Goal: Task Accomplishment & Management: Manage account settings

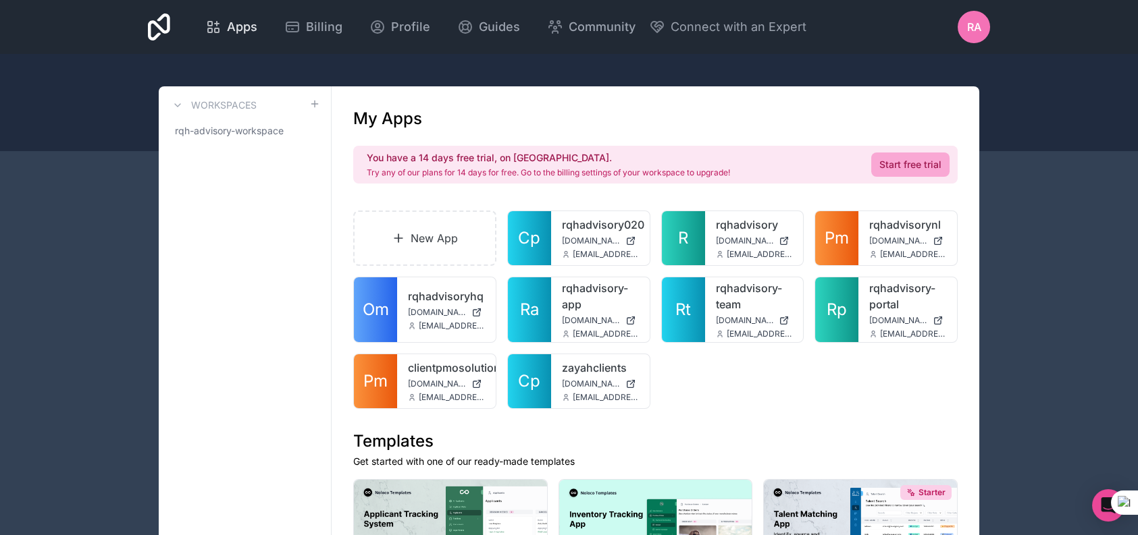
click at [257, 28] on span "Apps" at bounding box center [242, 27] width 30 height 19
click at [342, 34] on span "Billing" at bounding box center [324, 27] width 36 height 19
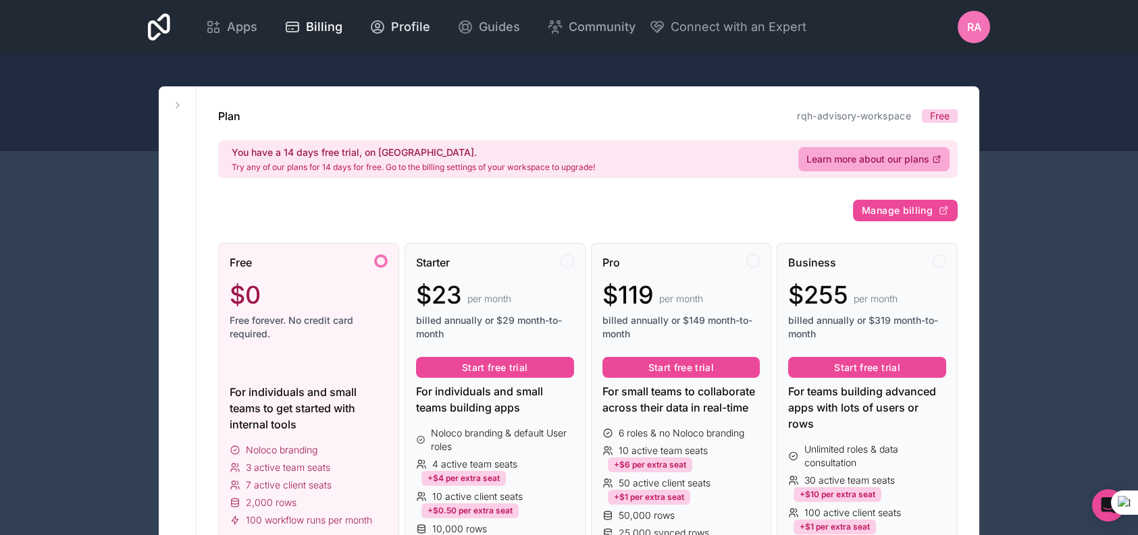
click at [430, 25] on span "Profile" at bounding box center [410, 27] width 39 height 19
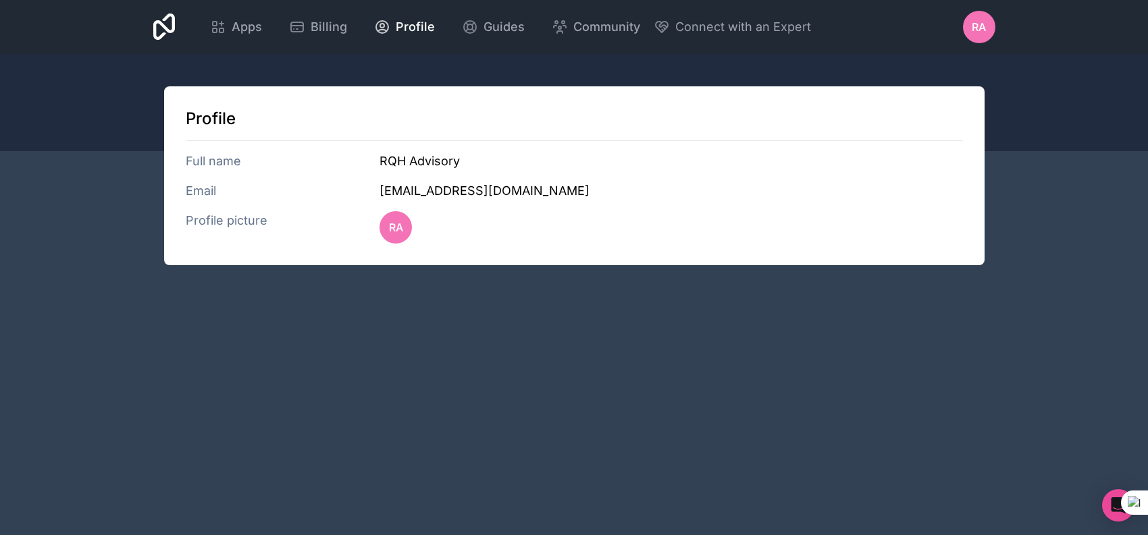
click at [963, 36] on div "RA" at bounding box center [979, 27] width 32 height 32
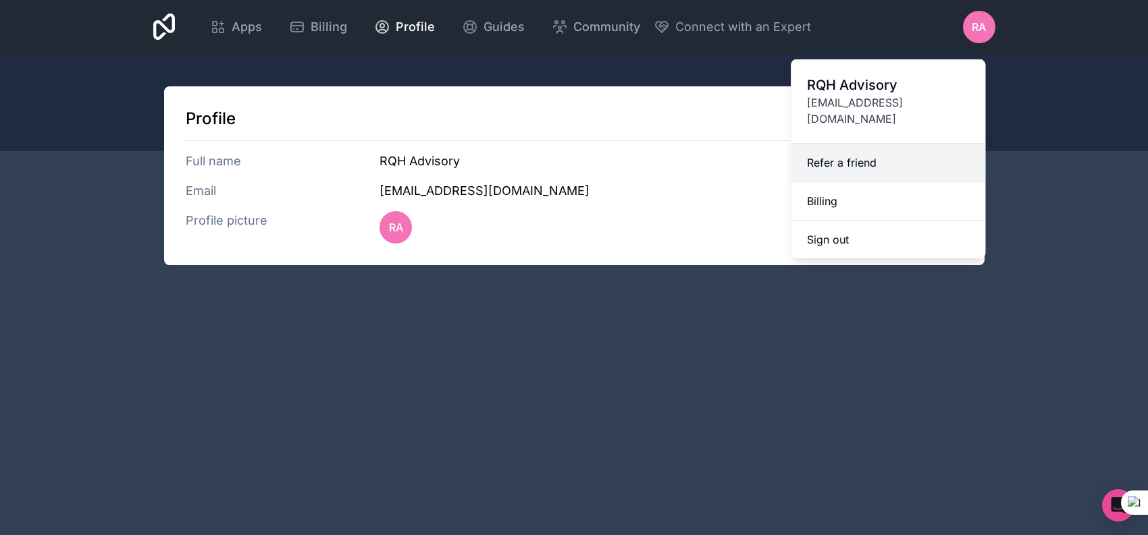
click at [791, 167] on link "Refer a friend" at bounding box center [888, 163] width 194 height 38
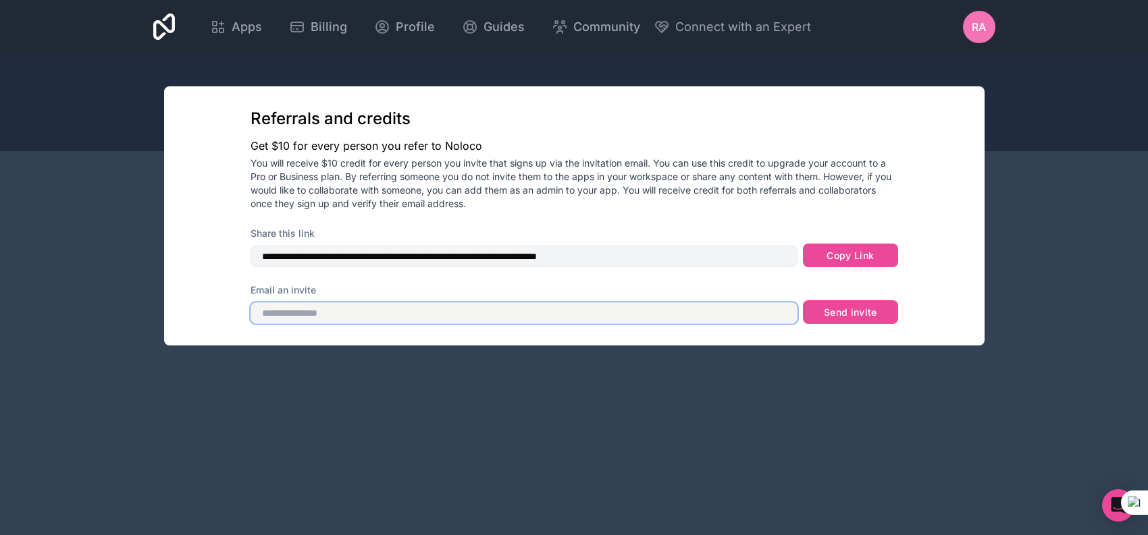
click at [547, 324] on input "text" at bounding box center [524, 313] width 548 height 22
click at [803, 199] on p "You will receive $10 credit for every person you invite that signs up via the i…" at bounding box center [573, 184] width 647 height 54
